Goal: Information Seeking & Learning: Learn about a topic

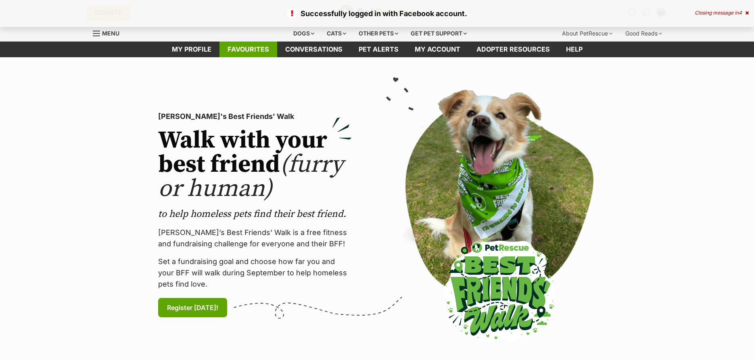
click at [252, 43] on link "Favourites" at bounding box center [248, 50] width 58 height 16
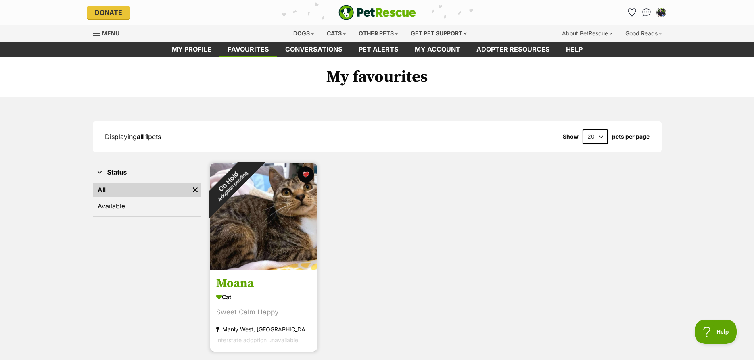
click at [269, 213] on img at bounding box center [263, 216] width 107 height 107
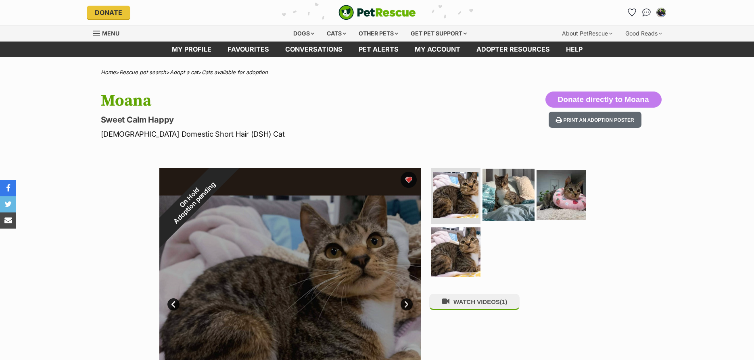
click at [515, 198] on img at bounding box center [508, 195] width 52 height 52
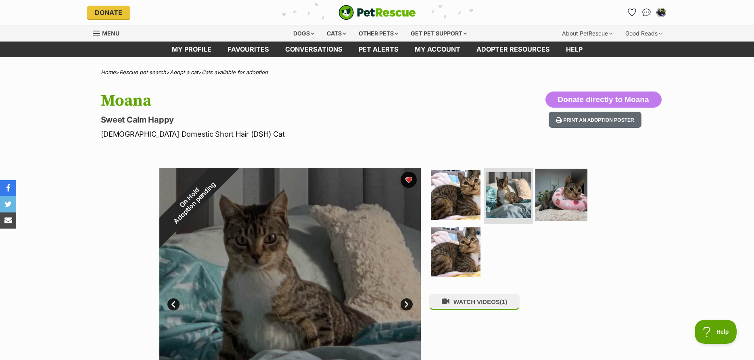
click at [569, 193] on img at bounding box center [561, 195] width 52 height 52
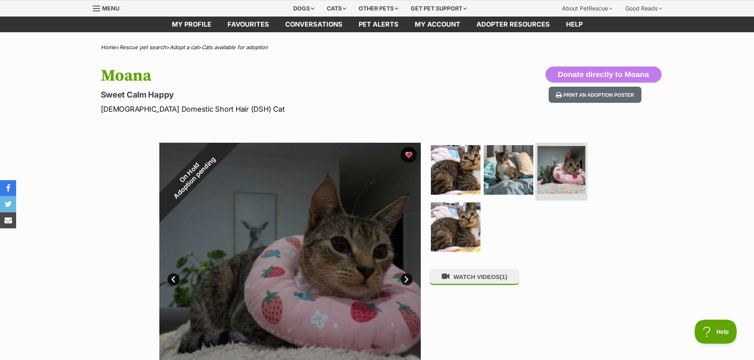
scroll to position [41, 0]
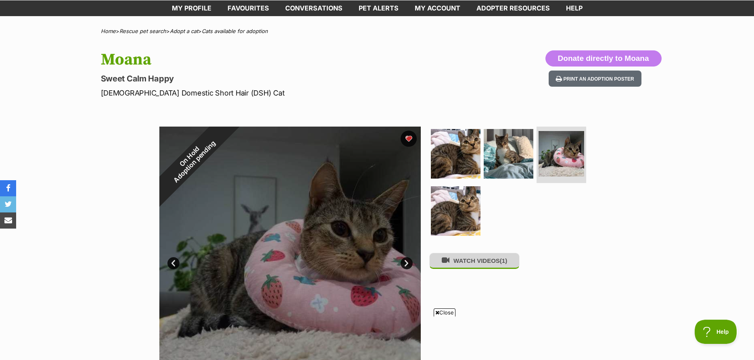
click at [490, 263] on button "WATCH VIDEOS (1)" at bounding box center [474, 261] width 90 height 16
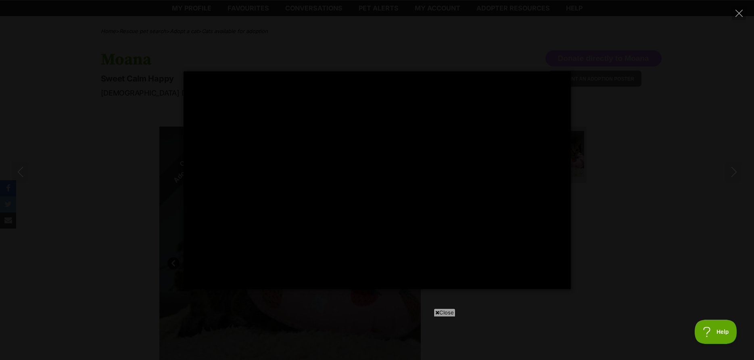
type input "34.19"
